Goal: Information Seeking & Learning: Learn about a topic

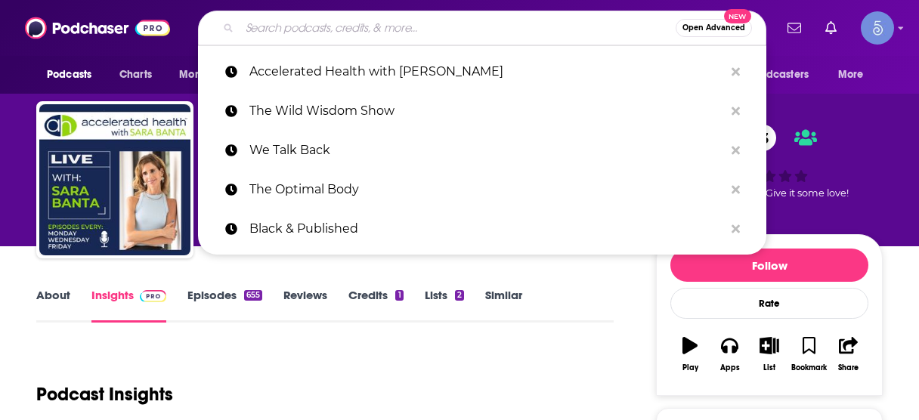
scroll to position [181, 0]
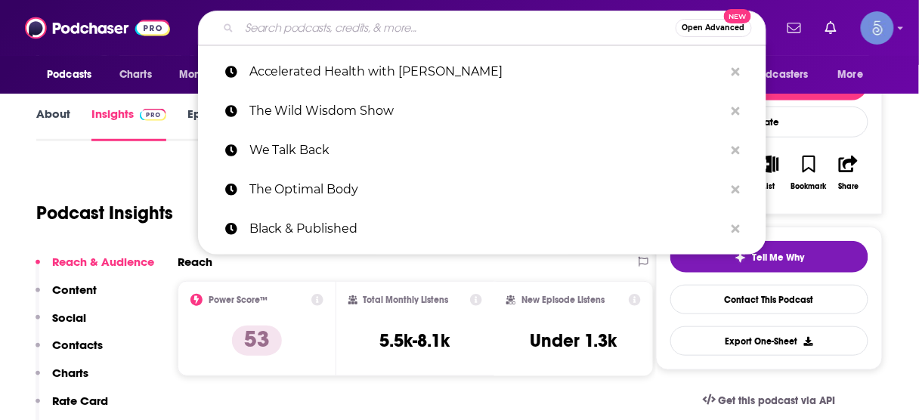
type input "Sharkpreneur"
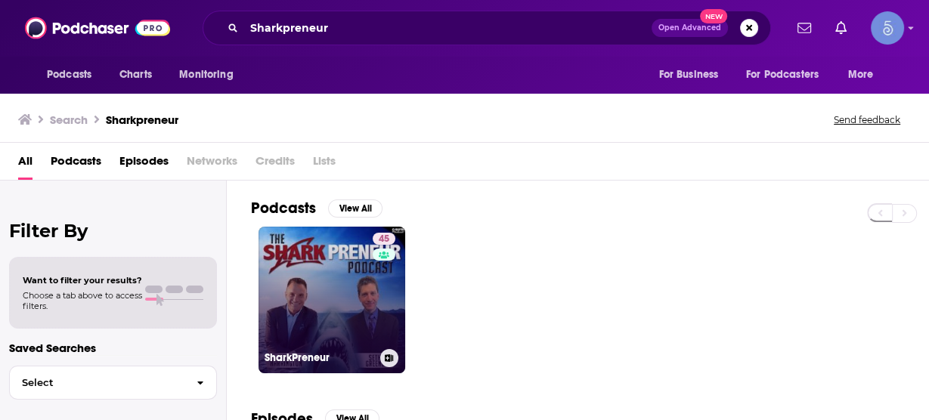
click at [327, 286] on link "45 SharkPreneur" at bounding box center [331, 300] width 147 height 147
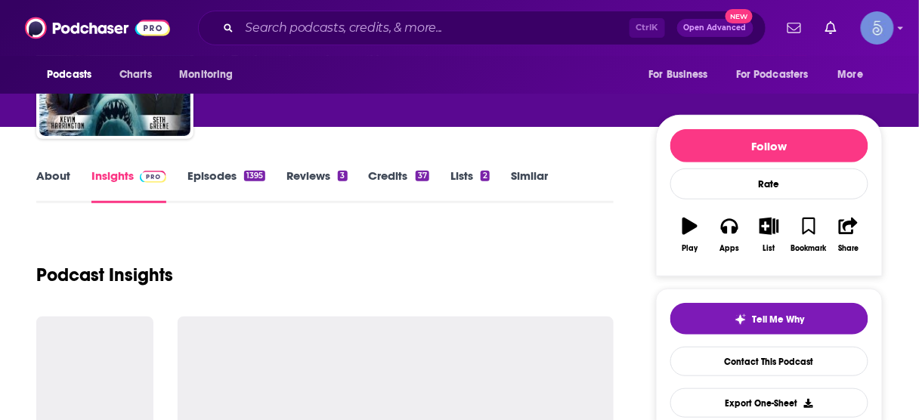
scroll to position [121, 0]
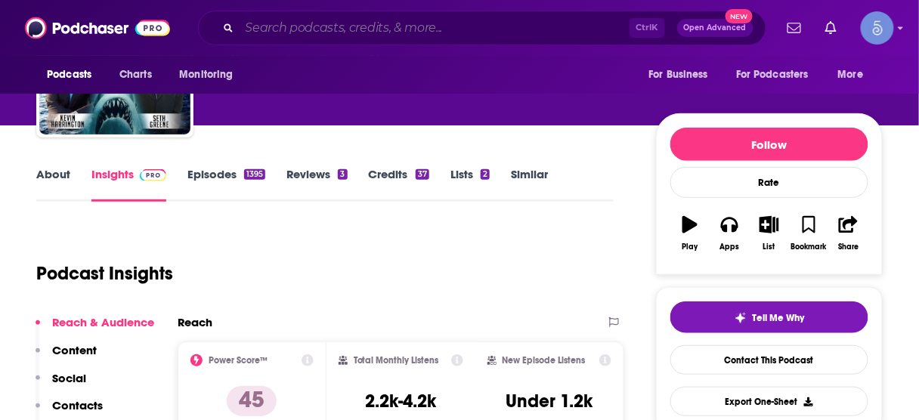
click at [363, 27] on input "Search podcasts, credits, & more..." at bounding box center [435, 28] width 390 height 24
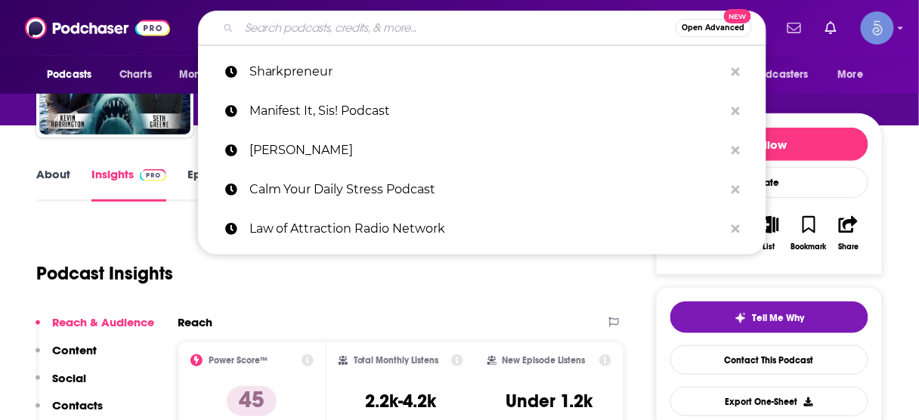
paste input "What If It Did Work?"
type input "What If It Did Work?"
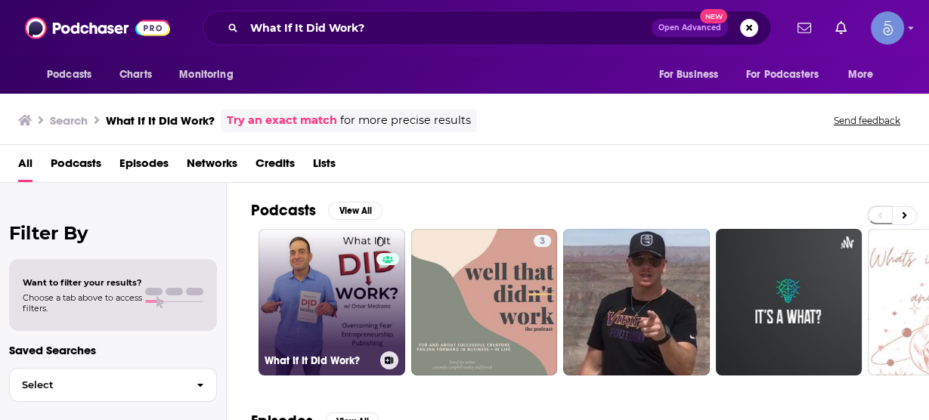
click at [353, 290] on link "0 What If It Did Work?" at bounding box center [331, 302] width 147 height 147
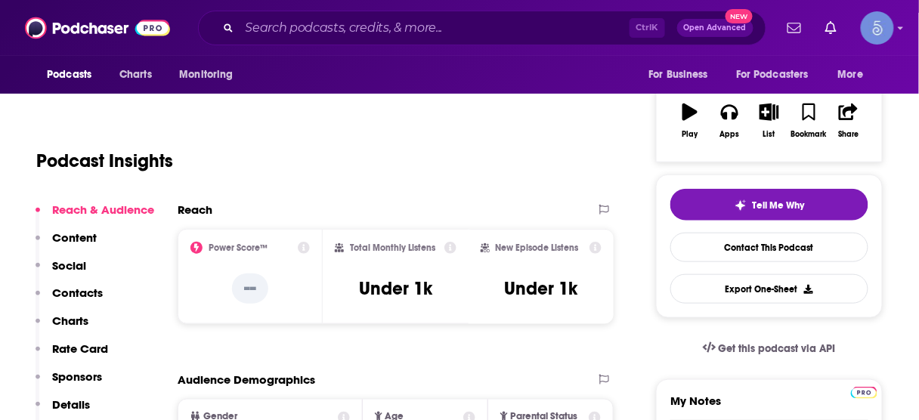
scroll to position [242, 0]
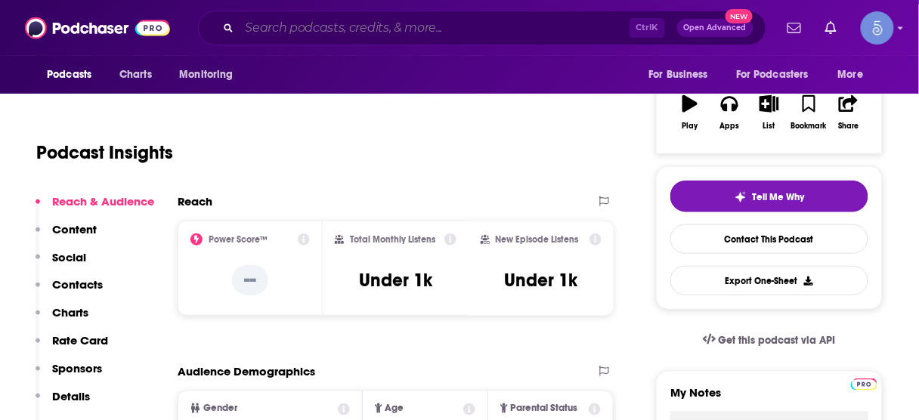
click at [388, 26] on input "Search podcasts, credits, & more..." at bounding box center [435, 28] width 390 height 24
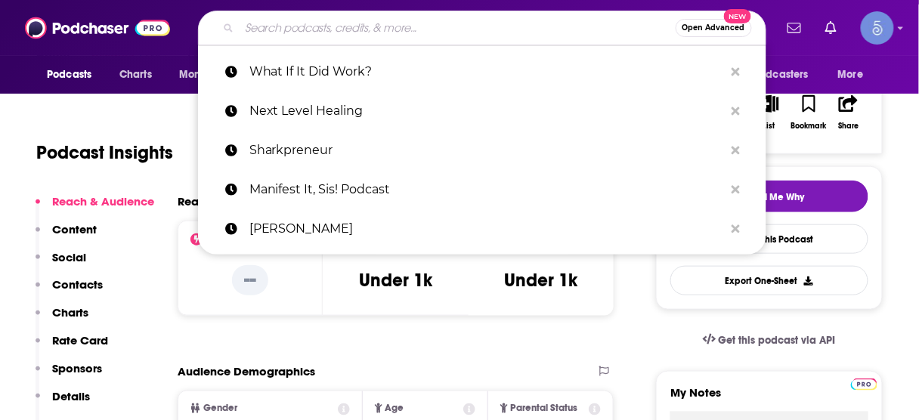
paste input "The Brand Called You"
type input "The Brand Called You"
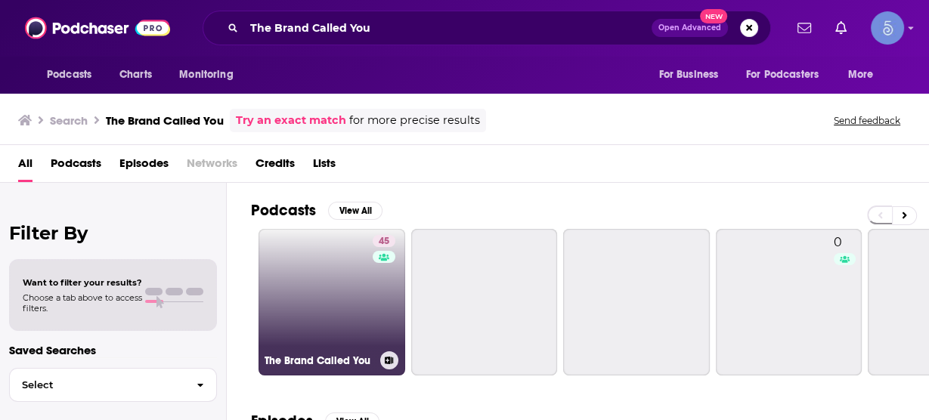
click at [357, 275] on link "45 The Brand Called You" at bounding box center [331, 302] width 147 height 147
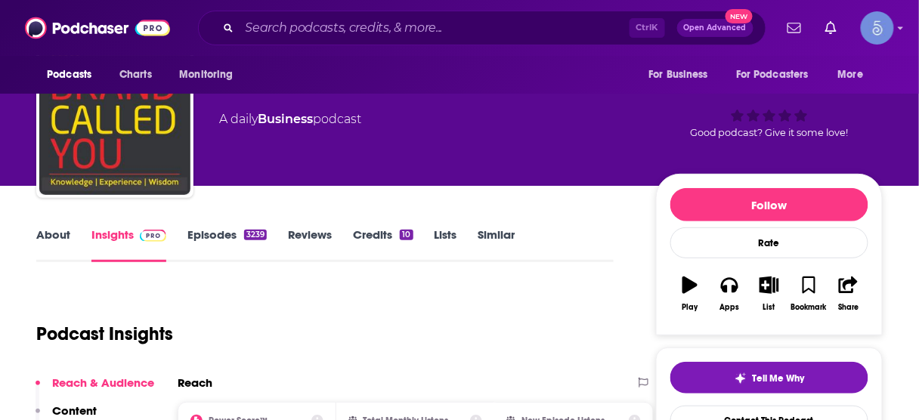
scroll to position [121, 0]
